Goal: Information Seeking & Learning: Learn about a topic

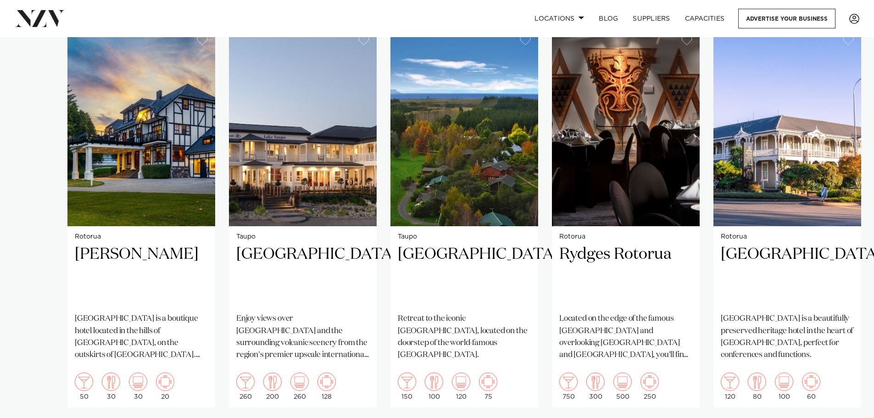
scroll to position [688, 0]
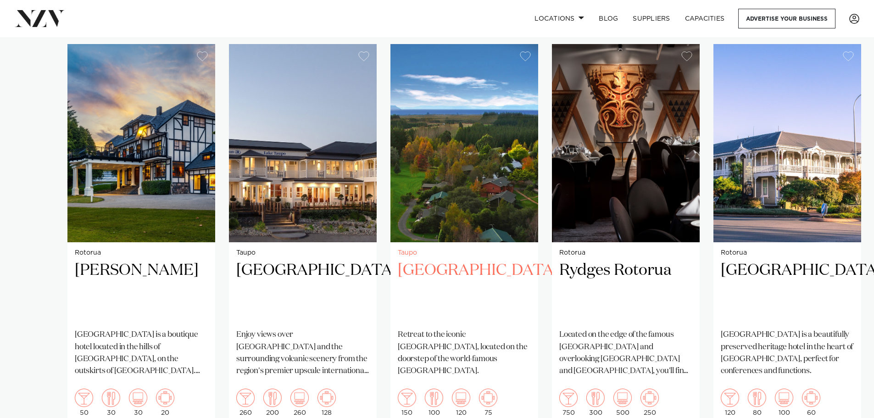
click at [462, 161] on img "3 / 8" at bounding box center [464, 143] width 148 height 198
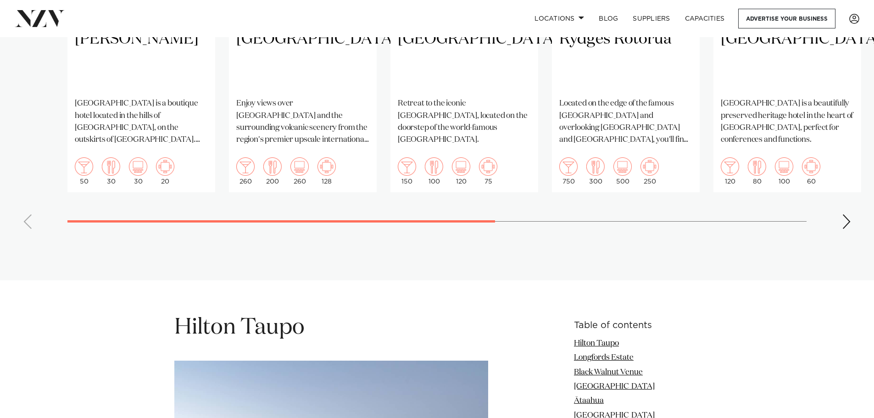
scroll to position [918, 0]
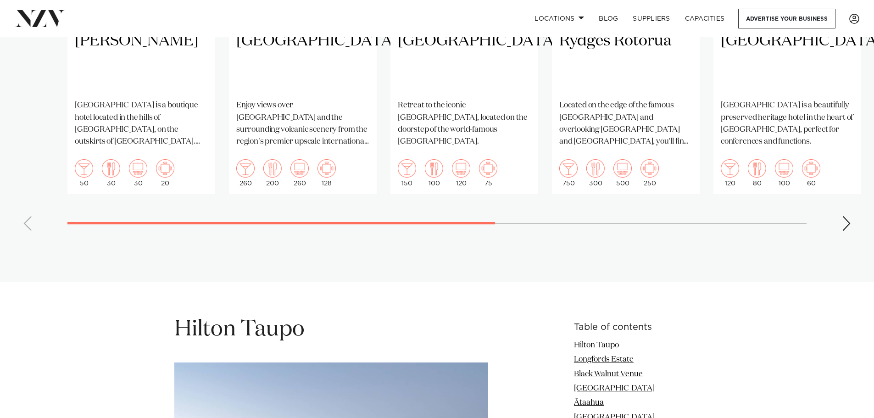
click at [848, 216] on div "Next slide" at bounding box center [846, 223] width 9 height 15
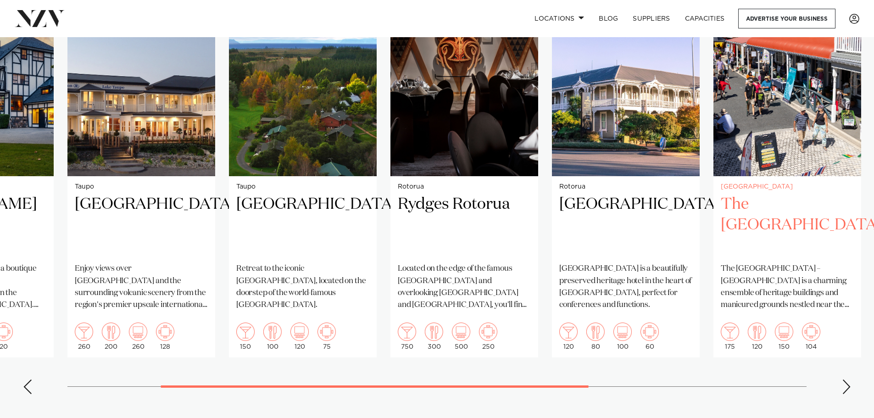
scroll to position [734, 0]
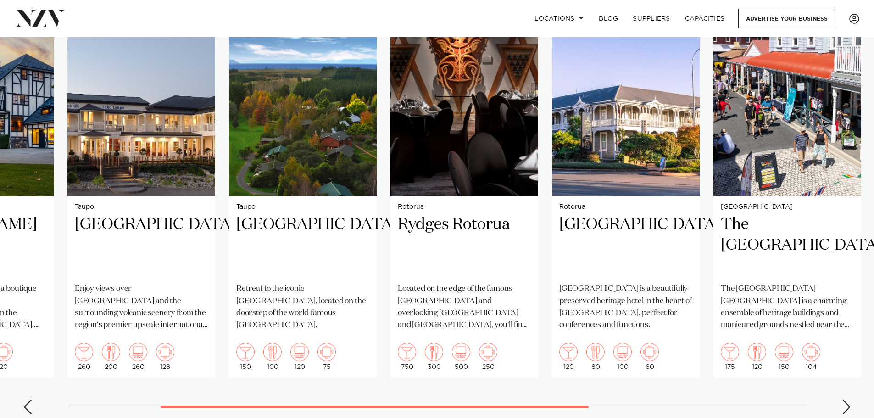
click at [849, 400] on div "Next slide" at bounding box center [846, 407] width 9 height 15
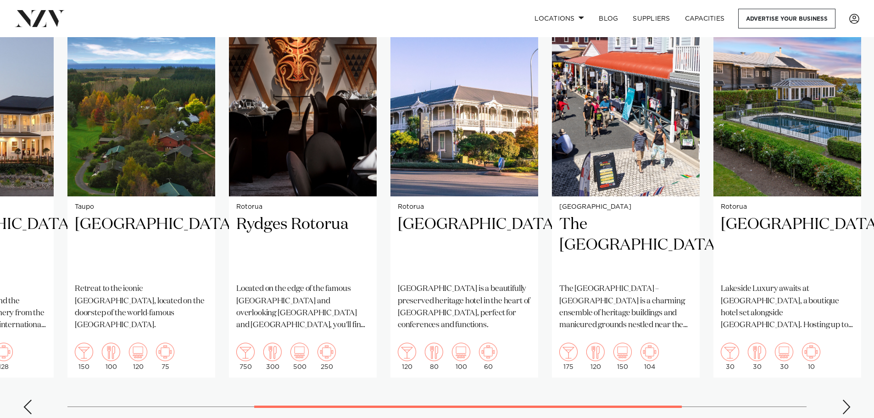
click at [849, 400] on div "Next slide" at bounding box center [846, 407] width 9 height 15
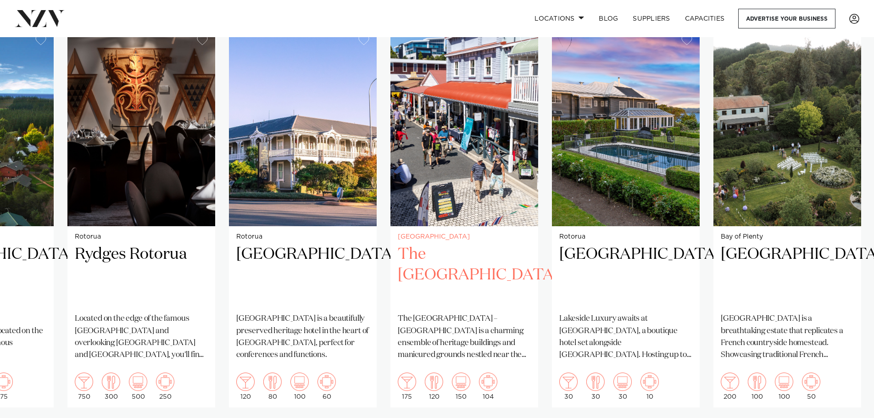
scroll to position [688, 0]
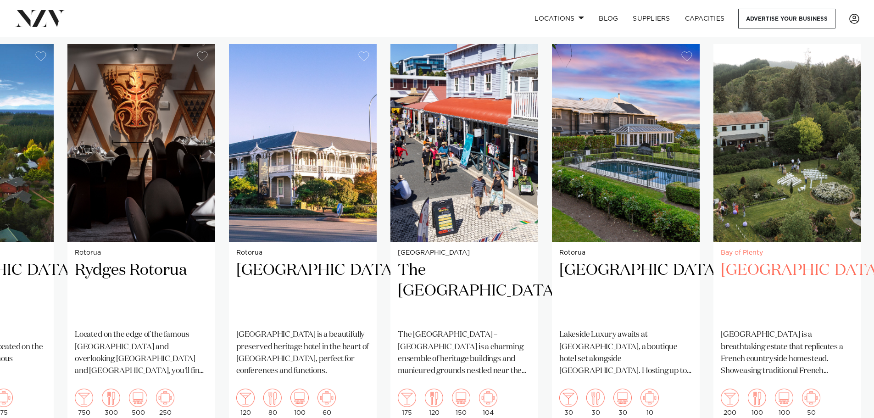
click at [814, 139] on img "8 / 8" at bounding box center [788, 143] width 148 height 198
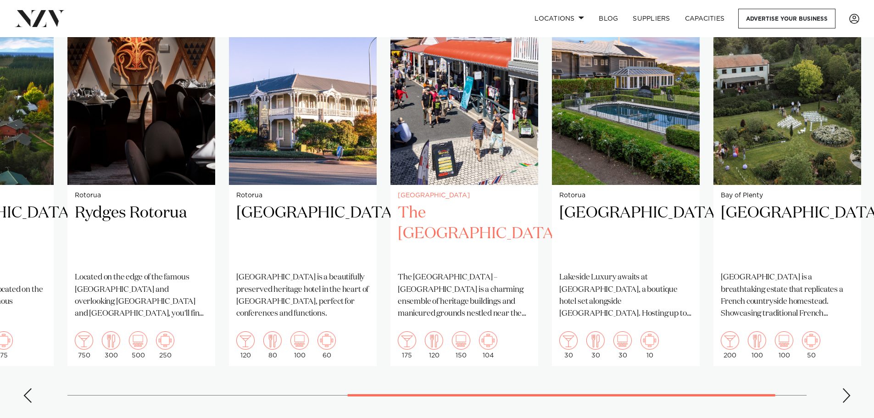
scroll to position [872, 0]
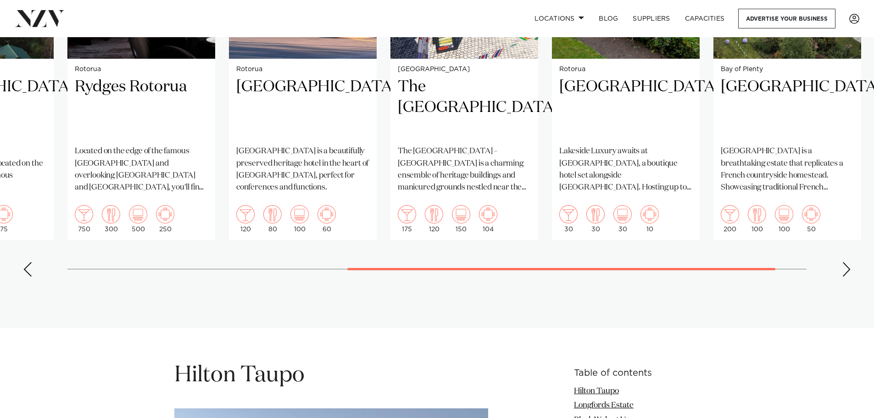
click at [852, 255] on swiper-container "Rotorua Hana Lodge [GEOGRAPHIC_DATA] is a boutique hotel located in the hills o…" at bounding box center [437, 73] width 874 height 424
click at [847, 262] on div "Next slide" at bounding box center [846, 269] width 9 height 15
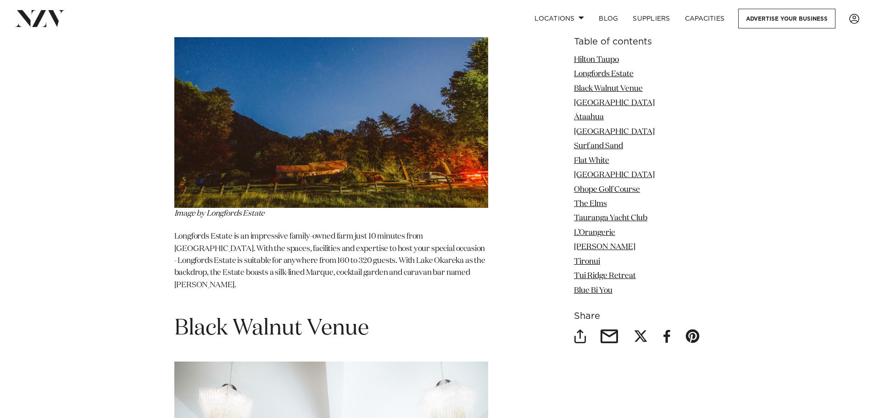
scroll to position [1468, 0]
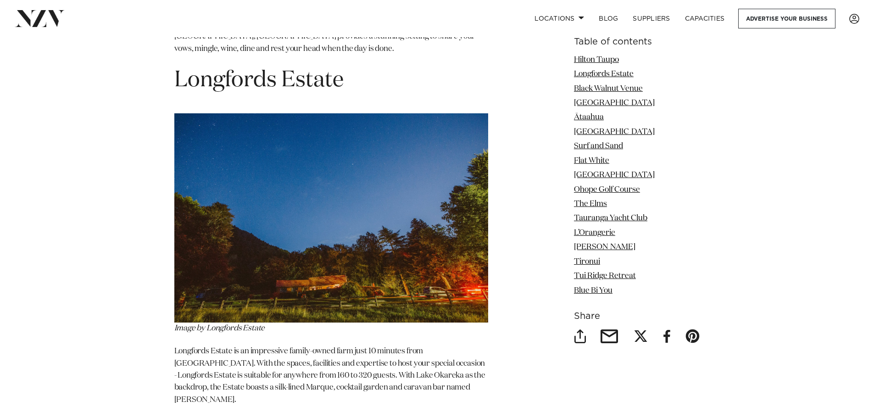
click at [311, 212] on img at bounding box center [331, 217] width 314 height 209
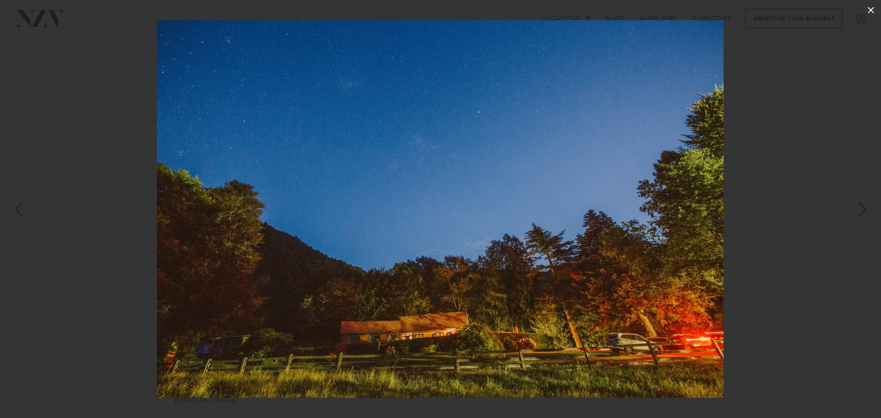
click at [873, 11] on icon at bounding box center [871, 10] width 6 height 6
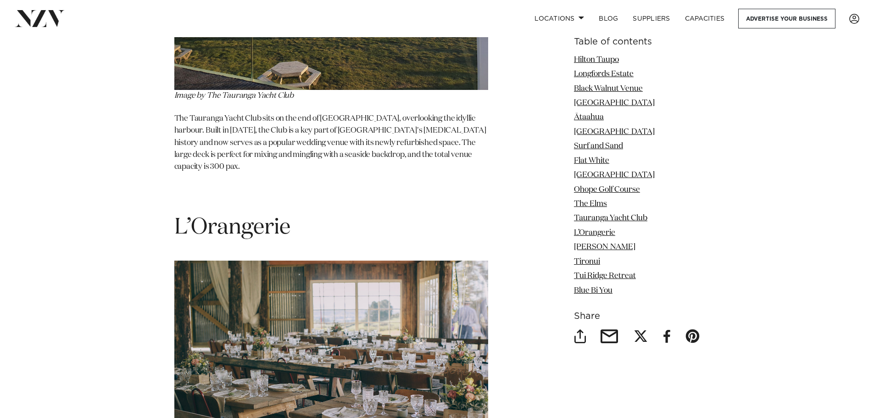
scroll to position [5369, 0]
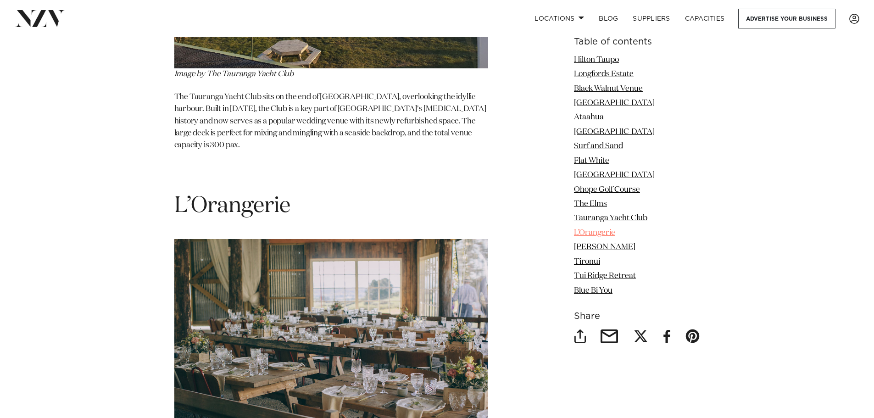
click at [595, 233] on link "L’Orangerie" at bounding box center [594, 233] width 41 height 8
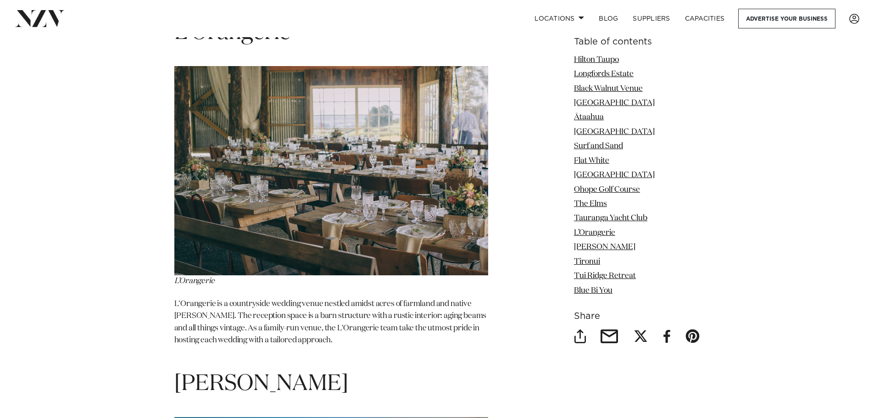
scroll to position [5685, 0]
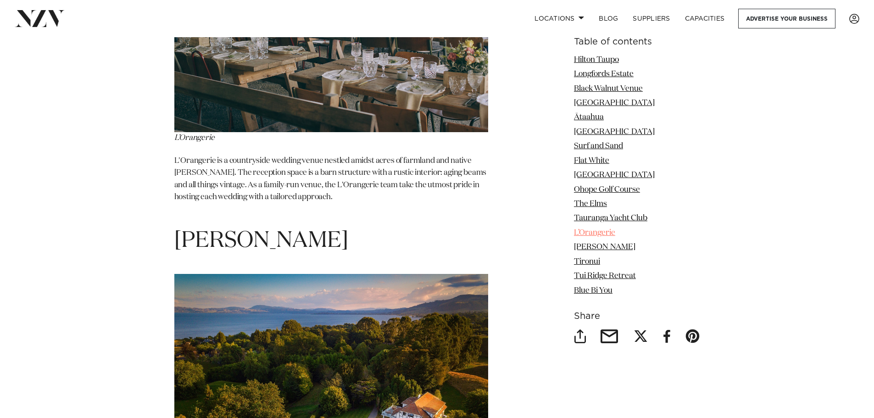
click at [589, 234] on link "L’Orangerie" at bounding box center [594, 233] width 41 height 8
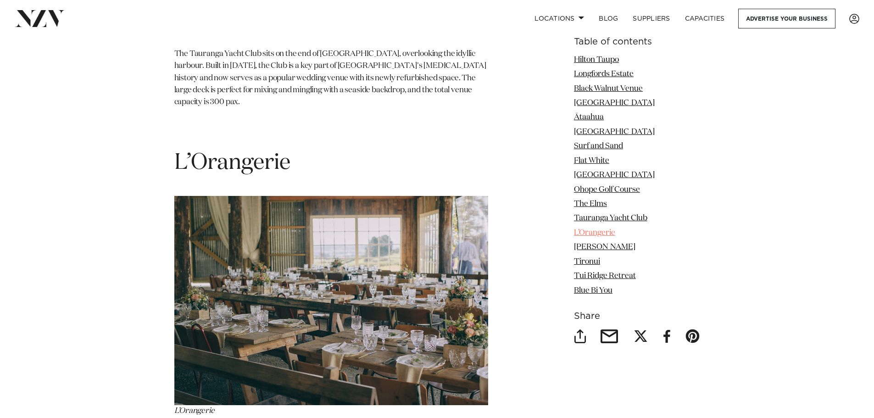
scroll to position [5410, 0]
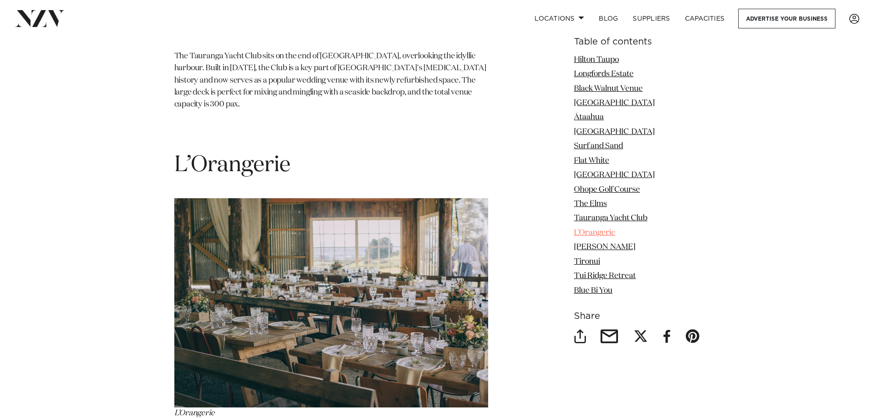
click at [589, 234] on link "L’Orangerie" at bounding box center [594, 233] width 41 height 8
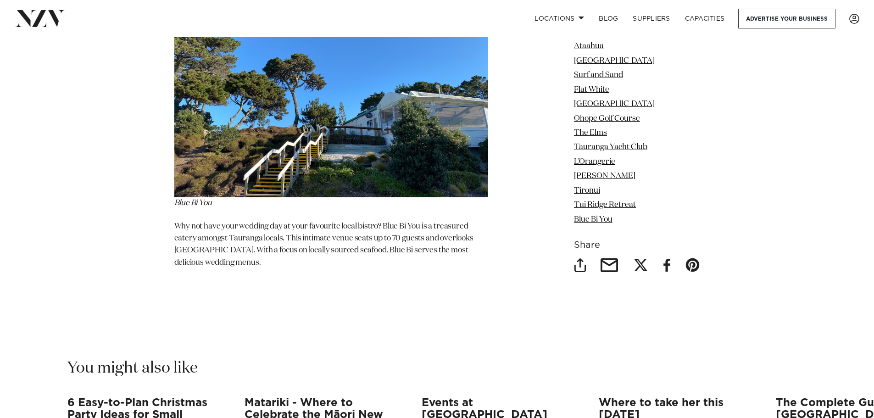
scroll to position [7245, 0]
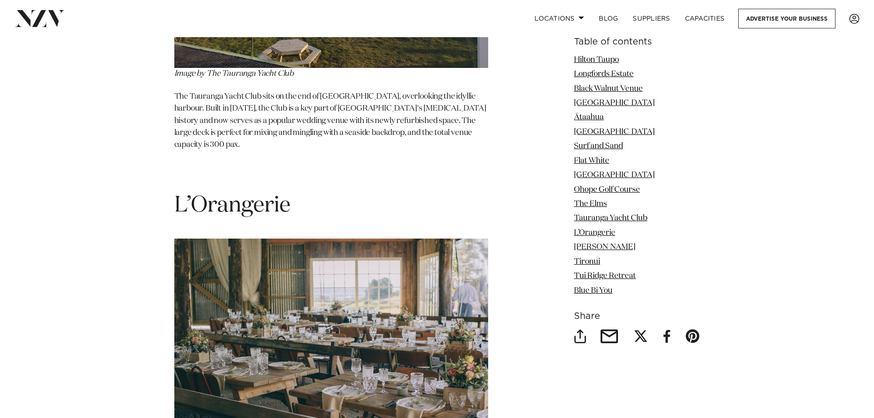
scroll to position [5369, 0]
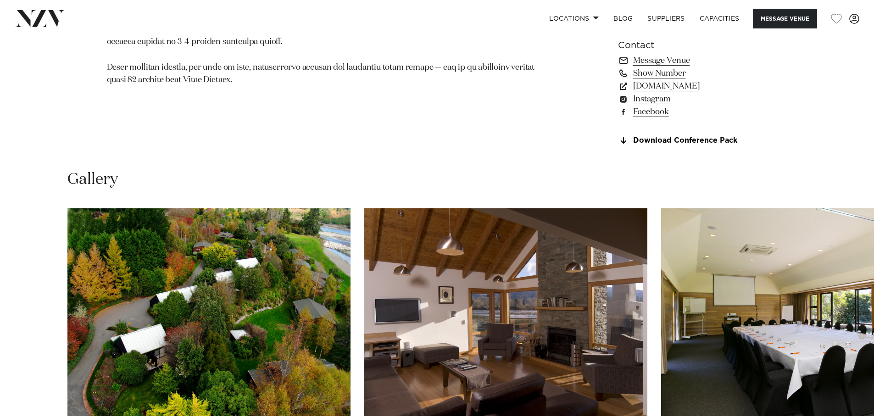
scroll to position [964, 0]
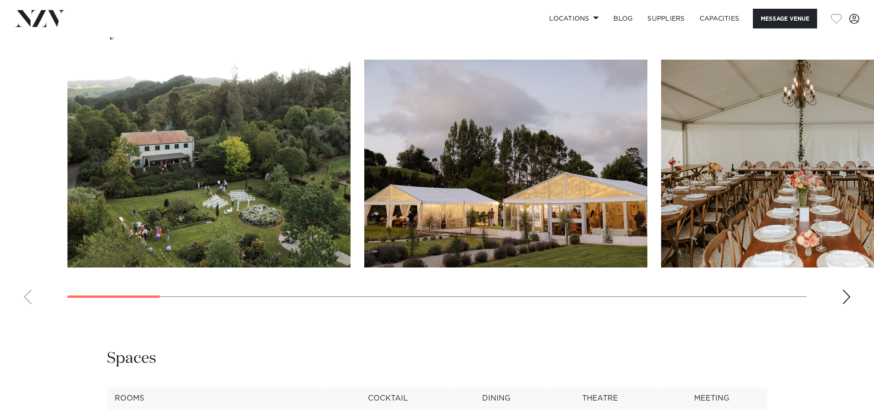
scroll to position [918, 0]
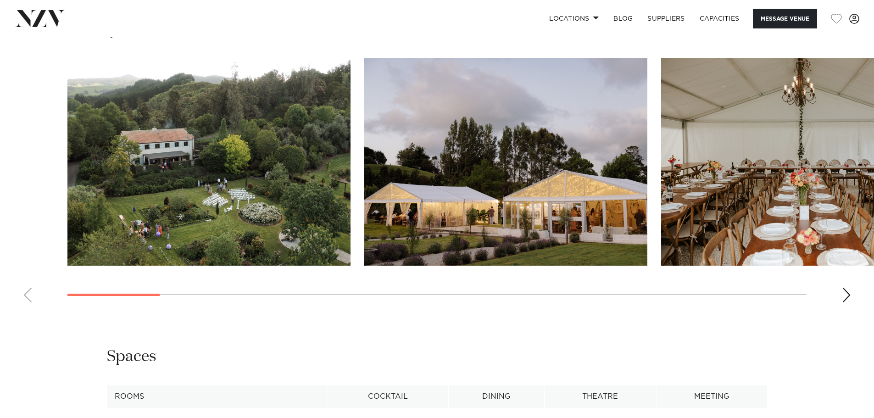
click at [841, 297] on swiper-container at bounding box center [437, 184] width 874 height 252
click at [847, 300] on div "Next slide" at bounding box center [846, 295] width 9 height 15
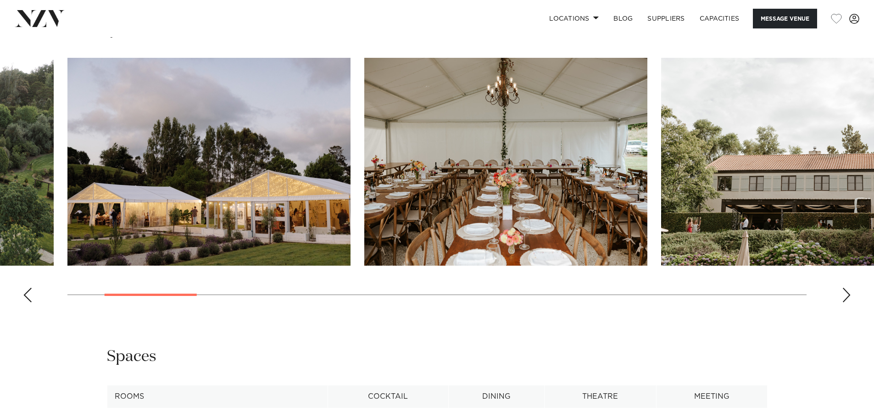
click at [847, 300] on div "Next slide" at bounding box center [846, 295] width 9 height 15
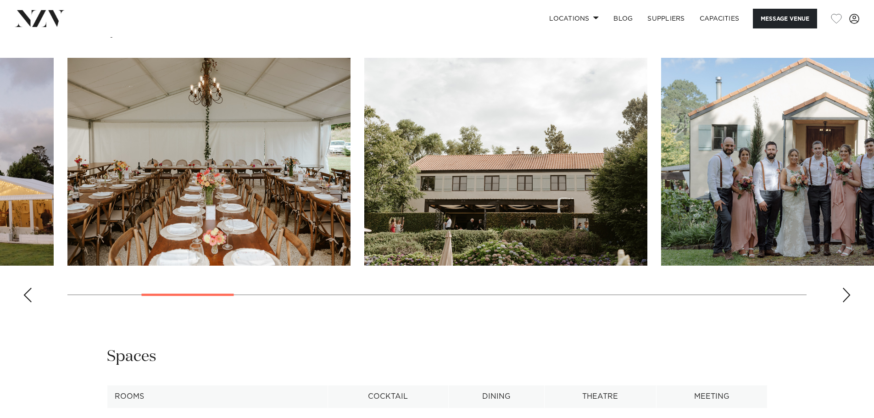
click at [847, 300] on div "Next slide" at bounding box center [846, 295] width 9 height 15
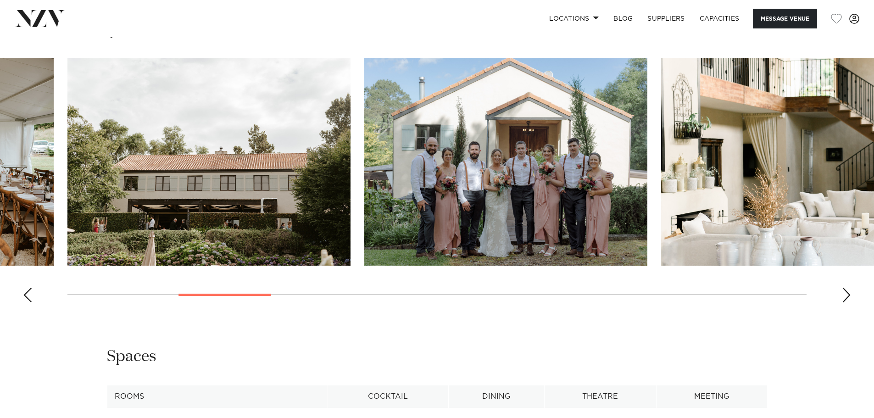
click at [847, 300] on div "Next slide" at bounding box center [846, 295] width 9 height 15
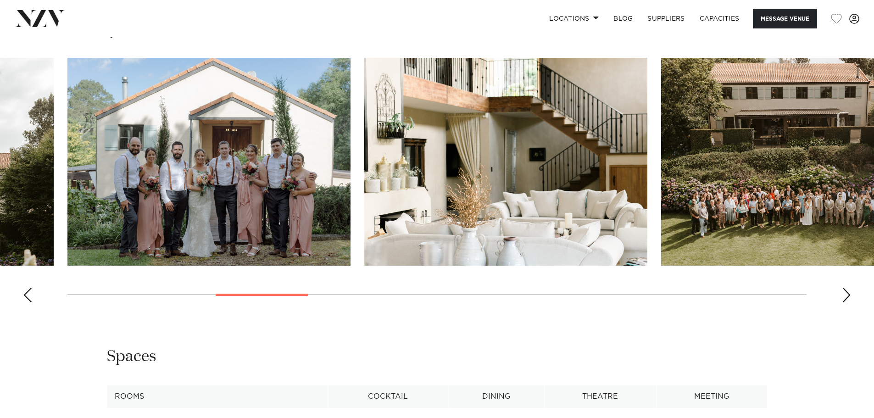
click at [847, 300] on div "Next slide" at bounding box center [846, 295] width 9 height 15
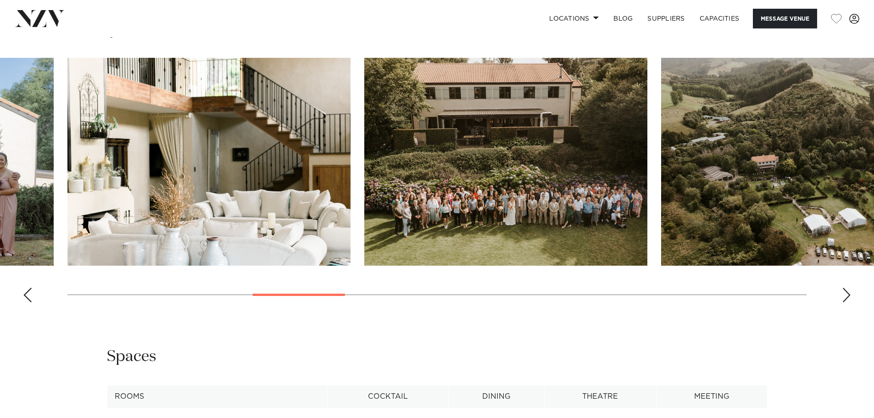
click at [847, 300] on div "Next slide" at bounding box center [846, 295] width 9 height 15
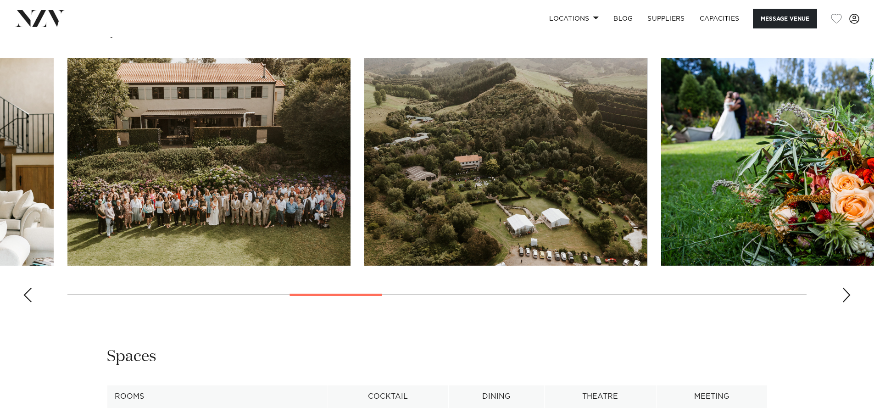
click at [847, 300] on div "Next slide" at bounding box center [846, 295] width 9 height 15
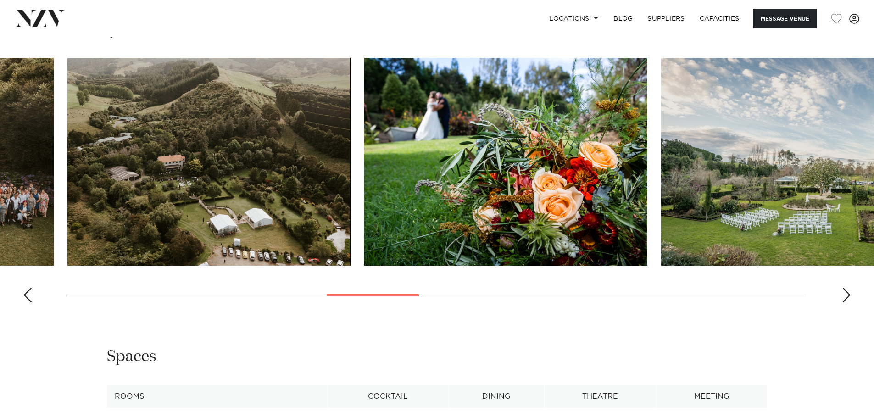
click at [847, 300] on div "Next slide" at bounding box center [846, 295] width 9 height 15
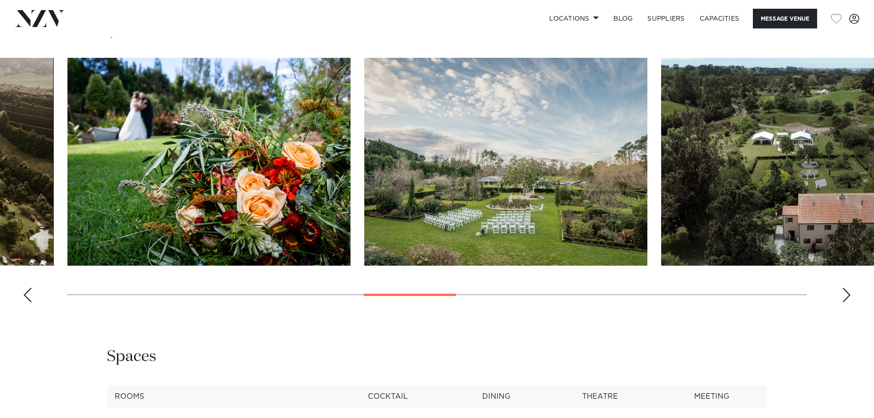
click at [847, 300] on div "Next slide" at bounding box center [846, 295] width 9 height 15
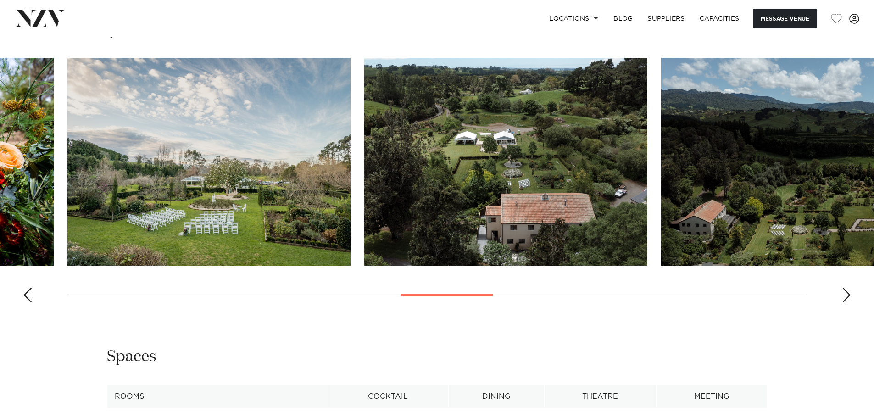
click at [847, 300] on div "Next slide" at bounding box center [846, 295] width 9 height 15
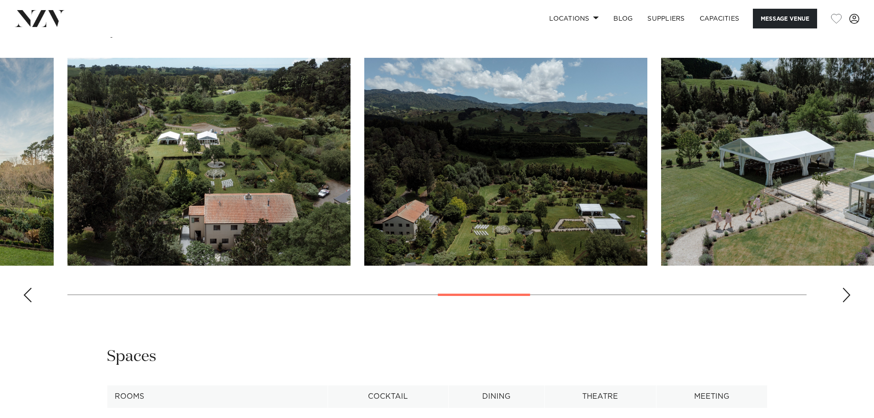
click at [847, 300] on div "Next slide" at bounding box center [846, 295] width 9 height 15
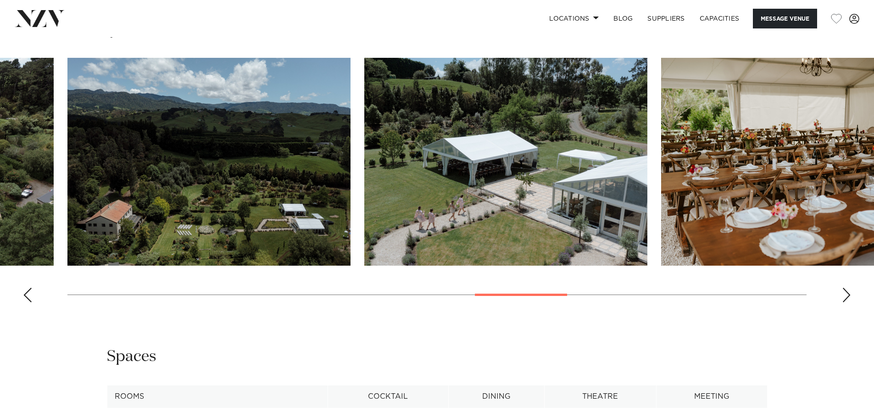
click at [847, 300] on div "Next slide" at bounding box center [846, 295] width 9 height 15
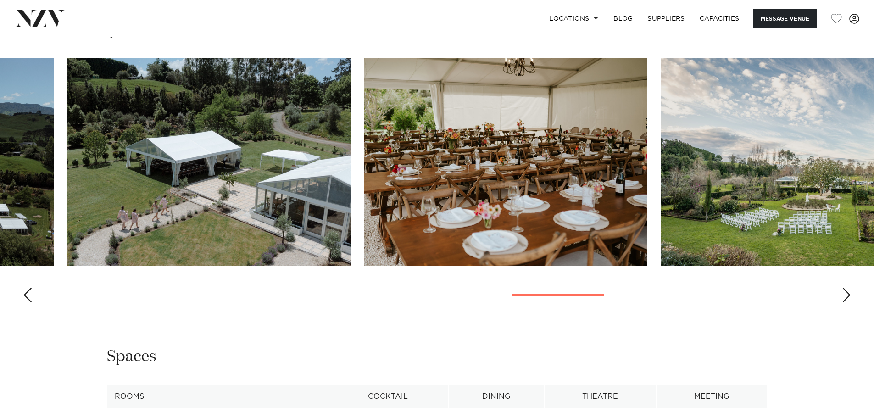
click at [847, 300] on div "Next slide" at bounding box center [846, 295] width 9 height 15
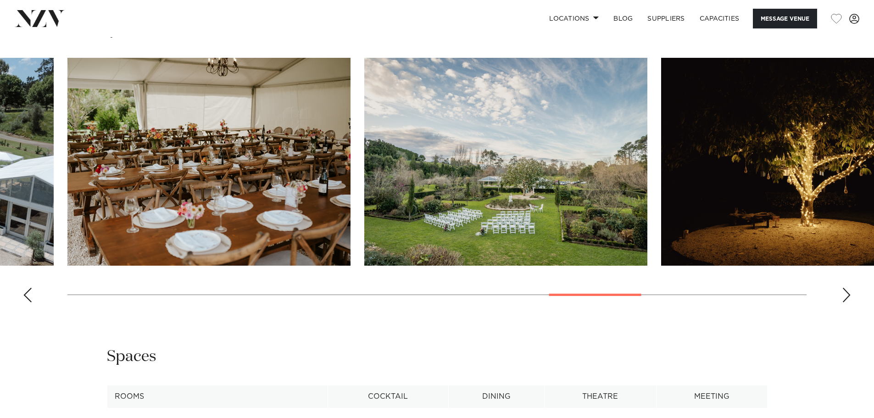
click at [847, 300] on div "Next slide" at bounding box center [846, 295] width 9 height 15
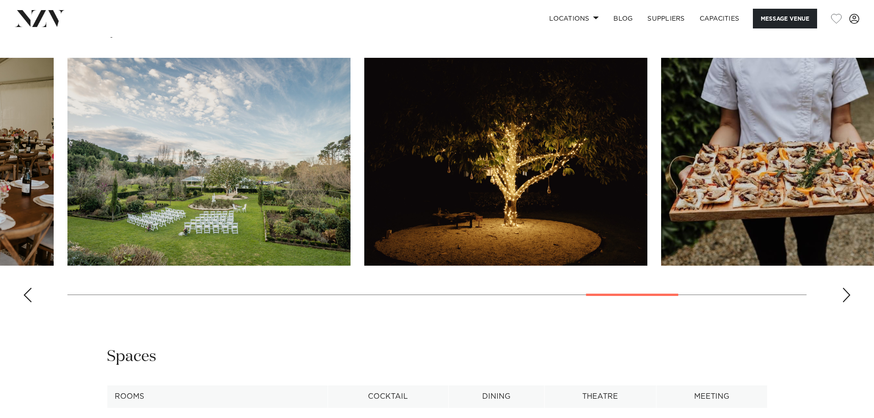
click at [847, 300] on div "Next slide" at bounding box center [846, 295] width 9 height 15
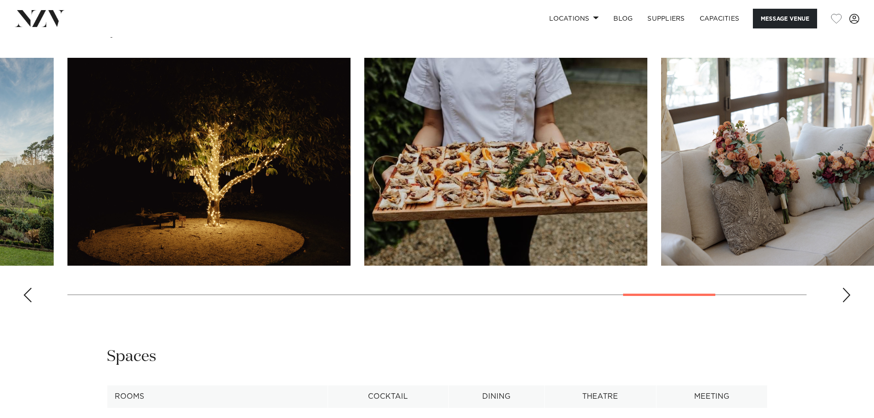
click at [848, 293] on div "Next slide" at bounding box center [846, 295] width 9 height 15
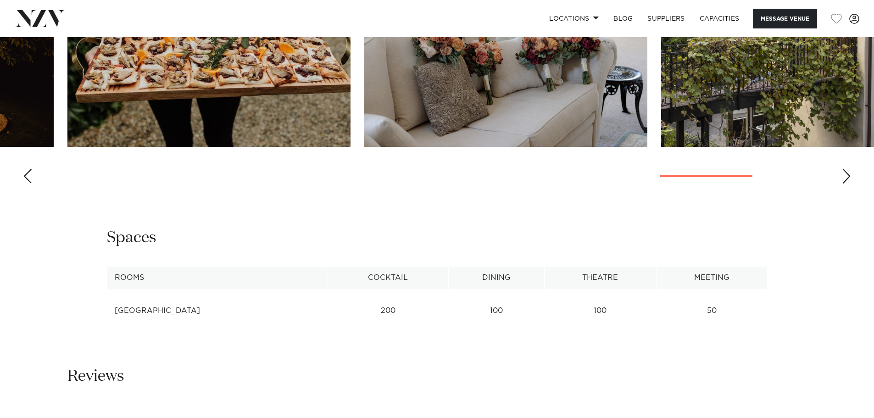
scroll to position [1147, 0]
